Goal: Information Seeking & Learning: Check status

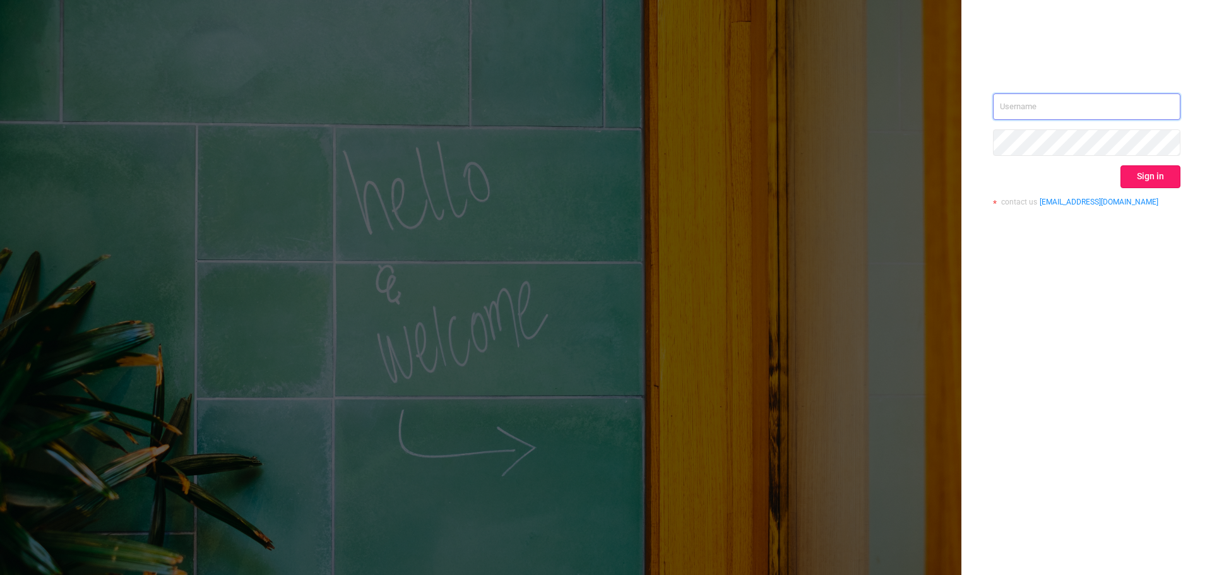
type input "[EMAIL_ADDRESS][DOMAIN_NAME]"
click at [1166, 174] on button "Sign in" at bounding box center [1150, 176] width 60 height 23
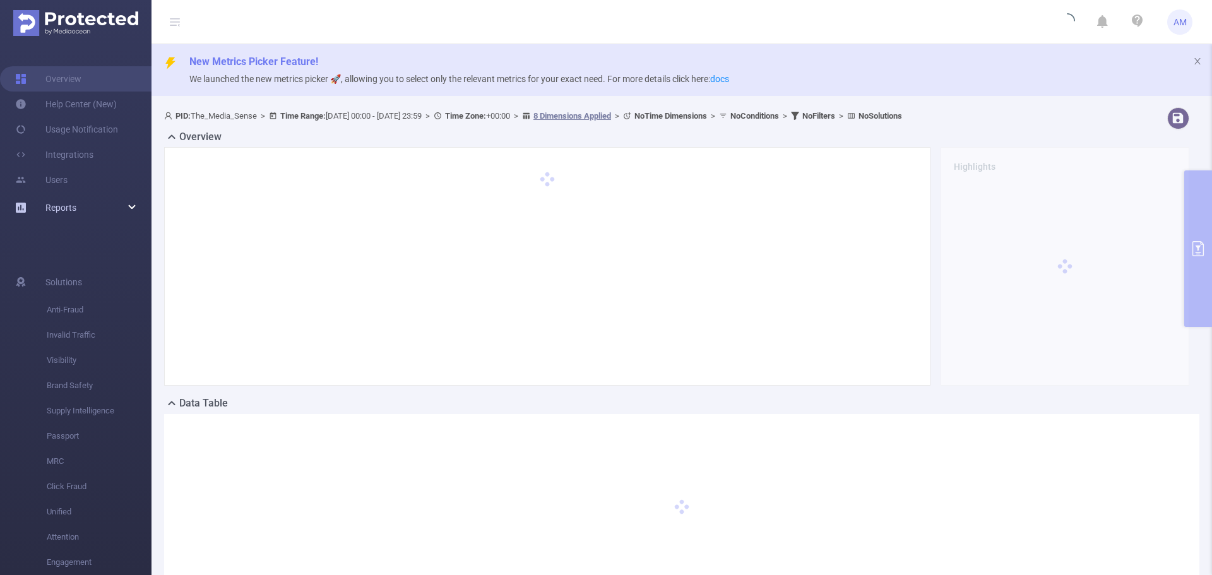
click at [122, 206] on div "Reports" at bounding box center [75, 207] width 151 height 25
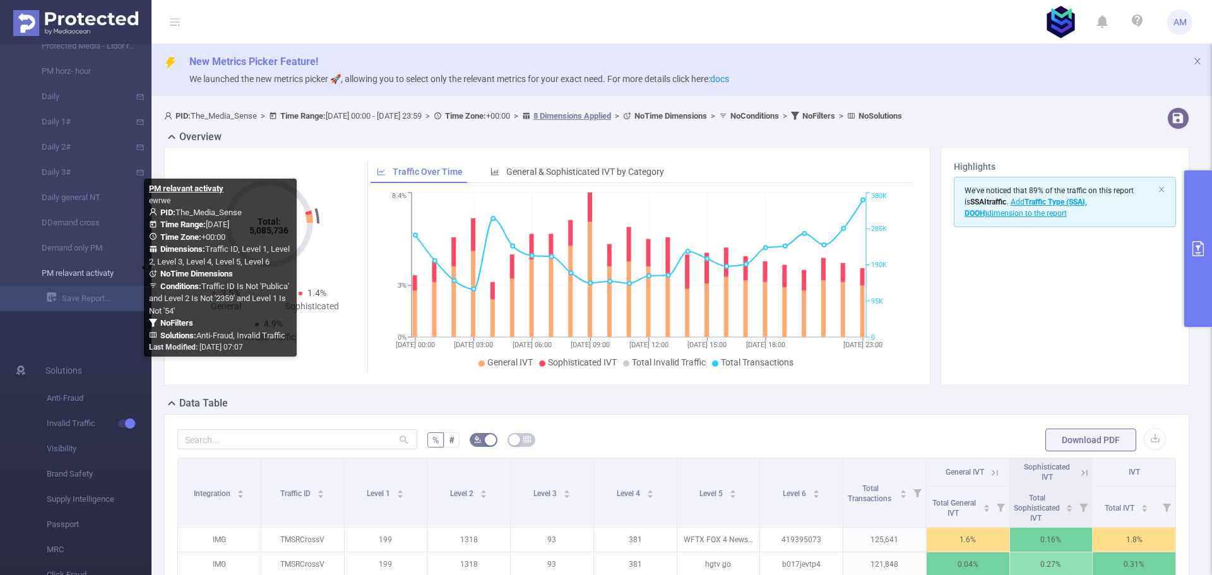
click at [102, 276] on link "PM relavant activaty" at bounding box center [80, 273] width 111 height 25
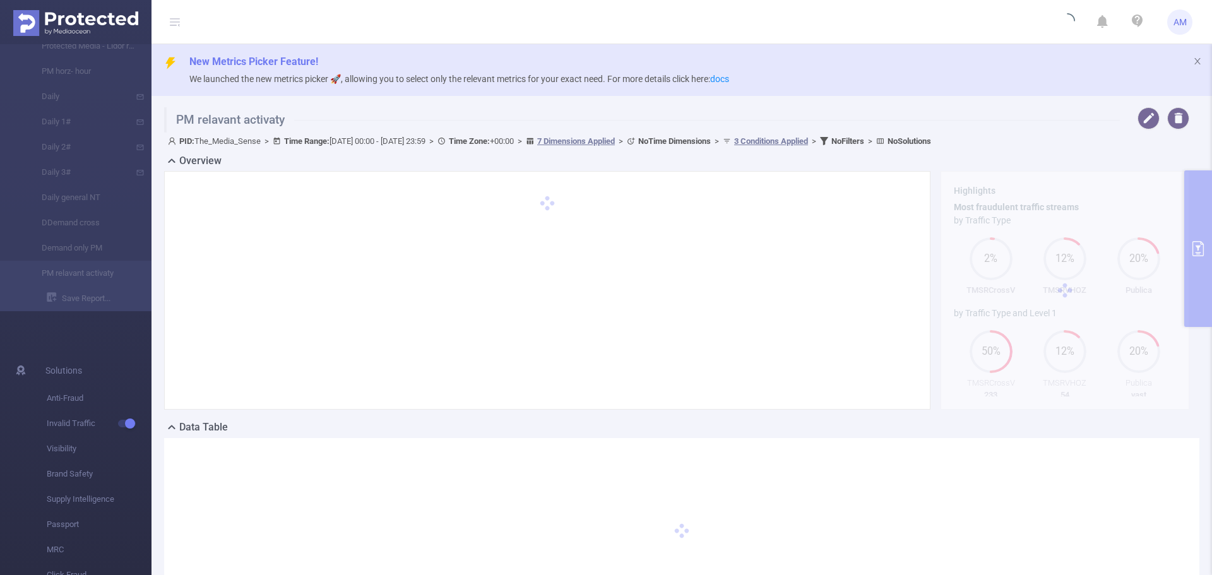
type input "[DATE] 00:00"
type input "[DATE] 23:59"
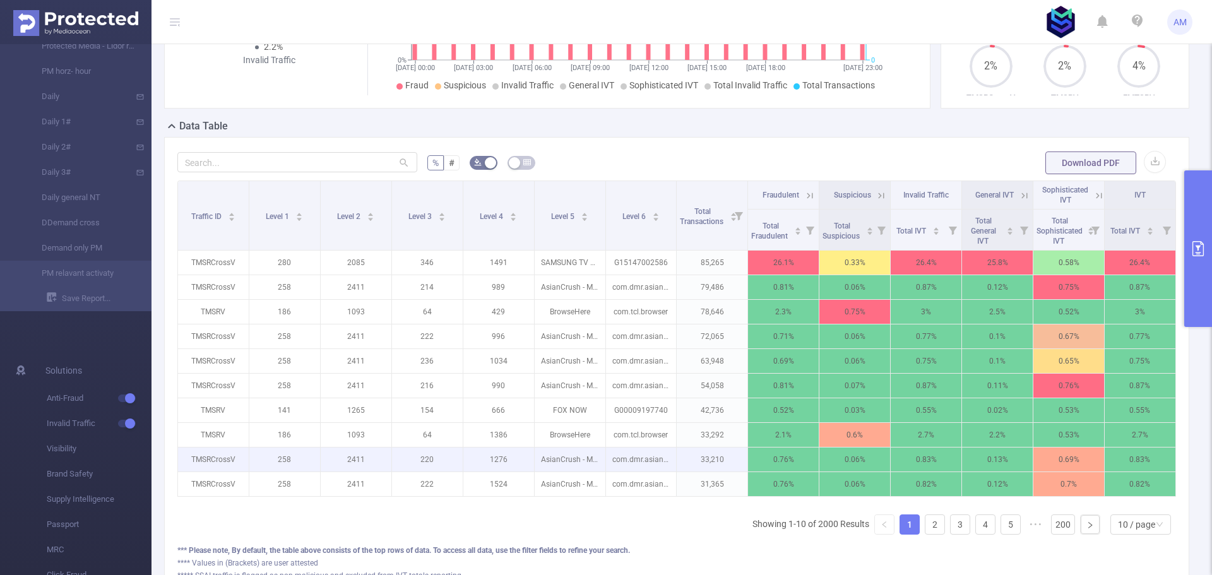
scroll to position [316, 0]
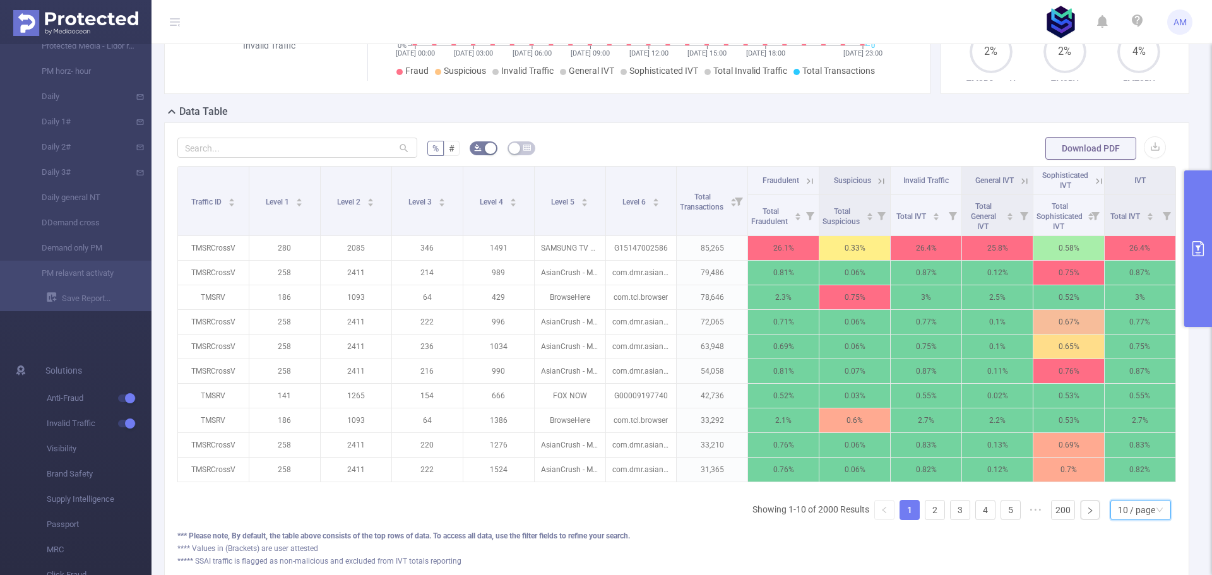
click at [1141, 519] on div "10 / page" at bounding box center [1136, 509] width 37 height 19
click at [1129, 491] on li "50 / page" at bounding box center [1130, 497] width 61 height 20
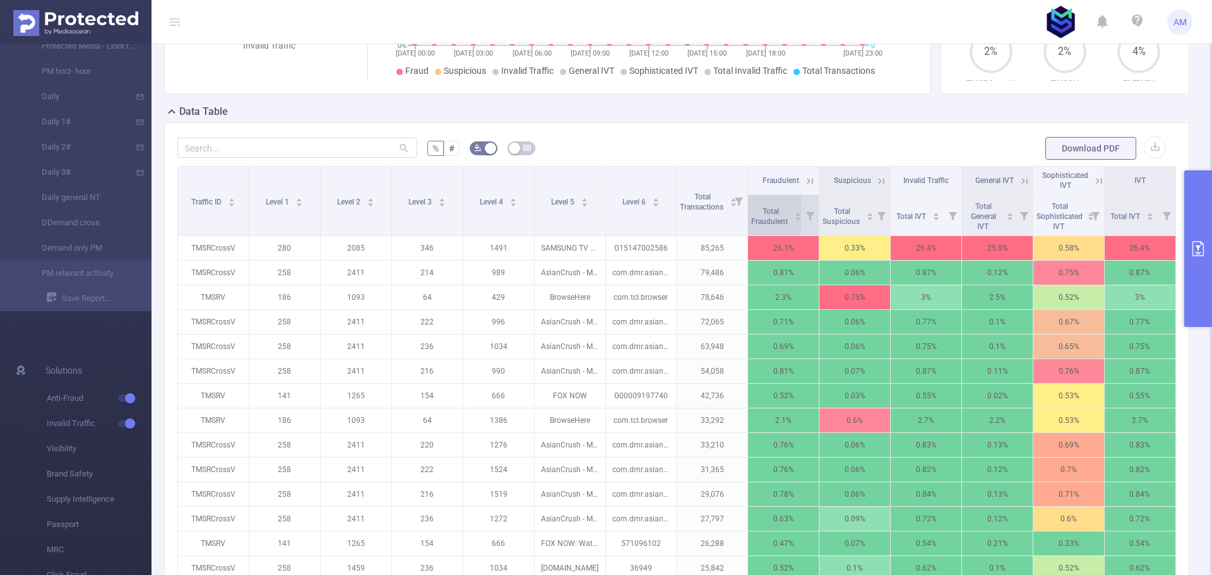
click at [777, 212] on span "Total Fraudulent" at bounding box center [770, 215] width 38 height 23
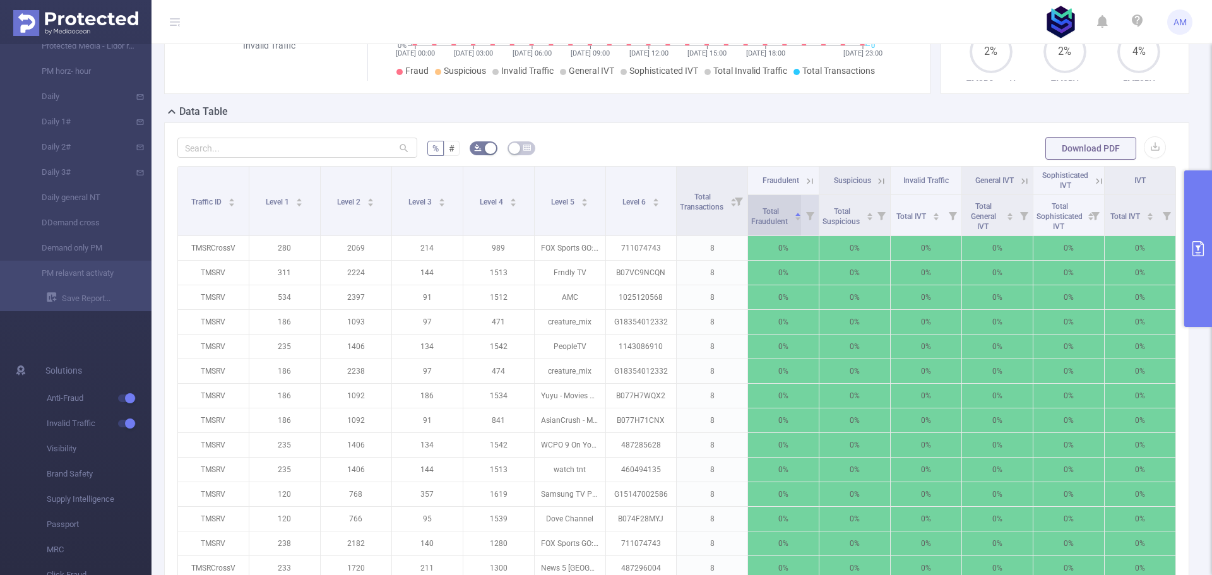
click at [777, 212] on span "Total Fraudulent" at bounding box center [770, 215] width 38 height 23
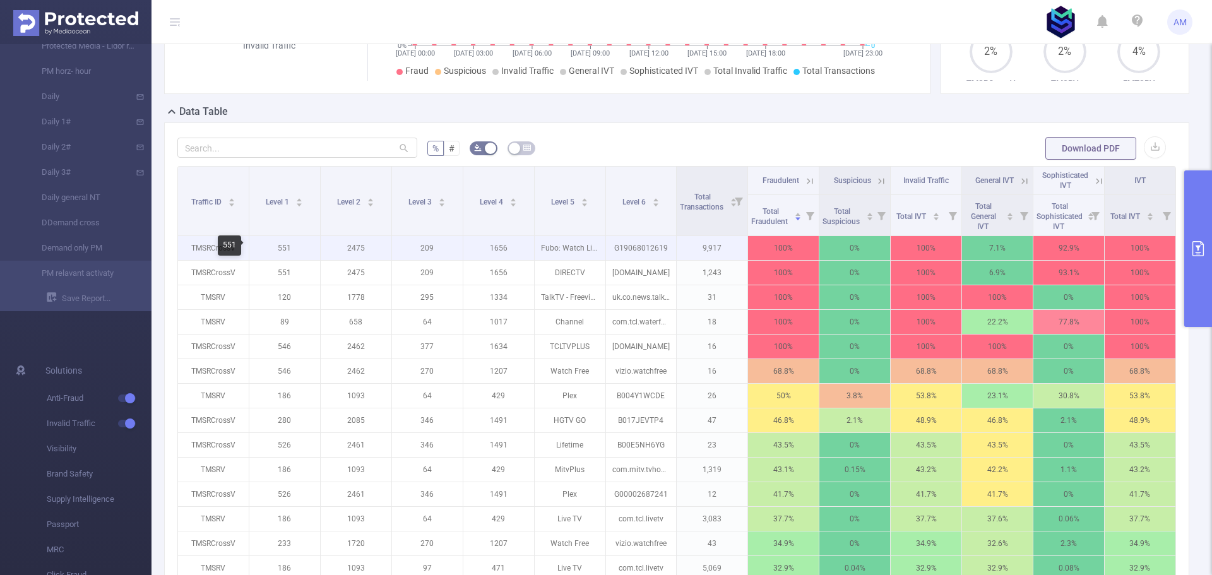
click at [285, 245] on p "551" at bounding box center [284, 248] width 71 height 24
copy p "551"
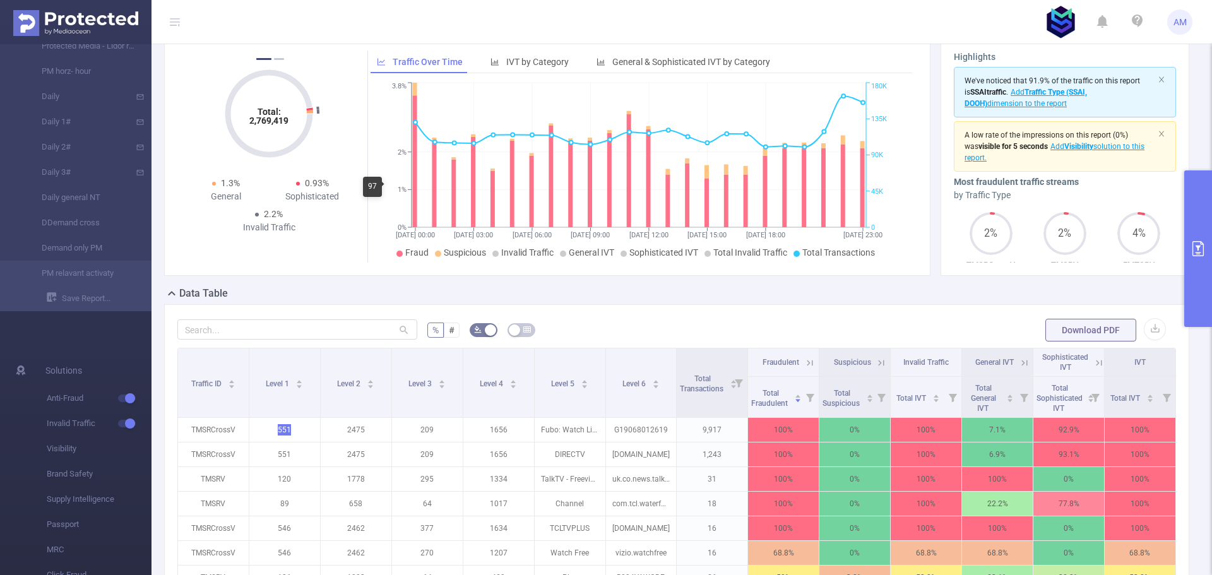
scroll to position [0, 0]
